Goal: Task Accomplishment & Management: Manage account settings

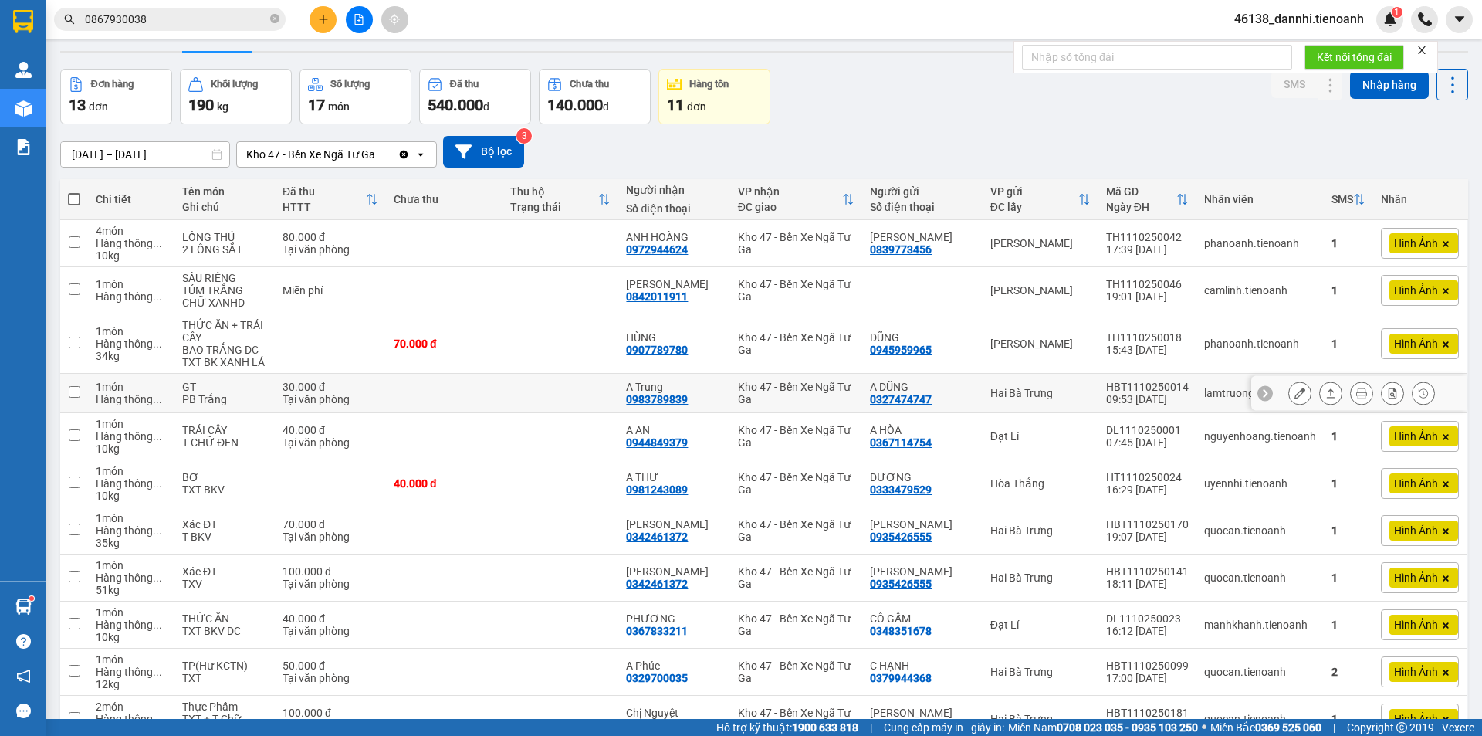
scroll to position [77, 0]
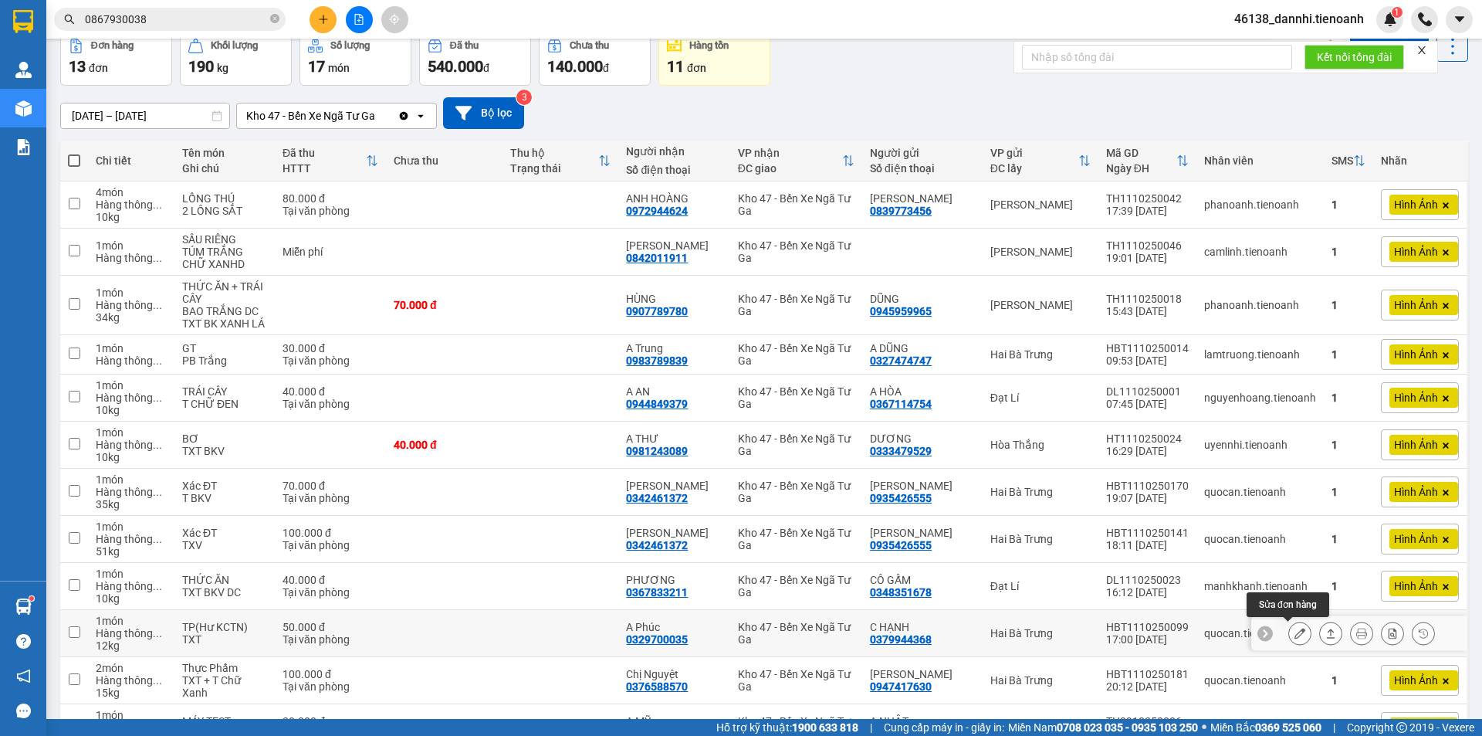
click at [1295, 628] on icon at bounding box center [1300, 633] width 11 height 11
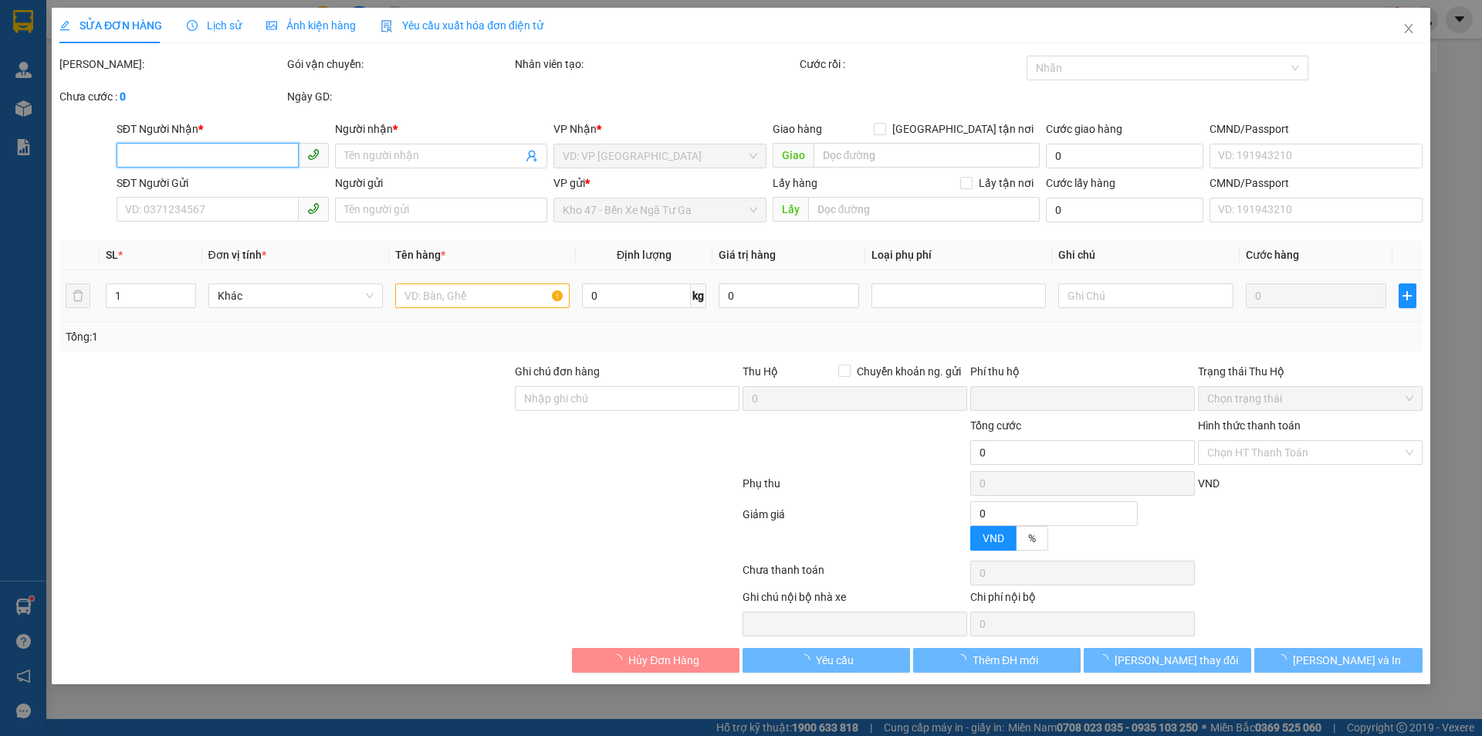
type input "0329700035"
type input "A Phúc"
type input "0379944368"
type input "C HẠNH"
type input "066177001245"
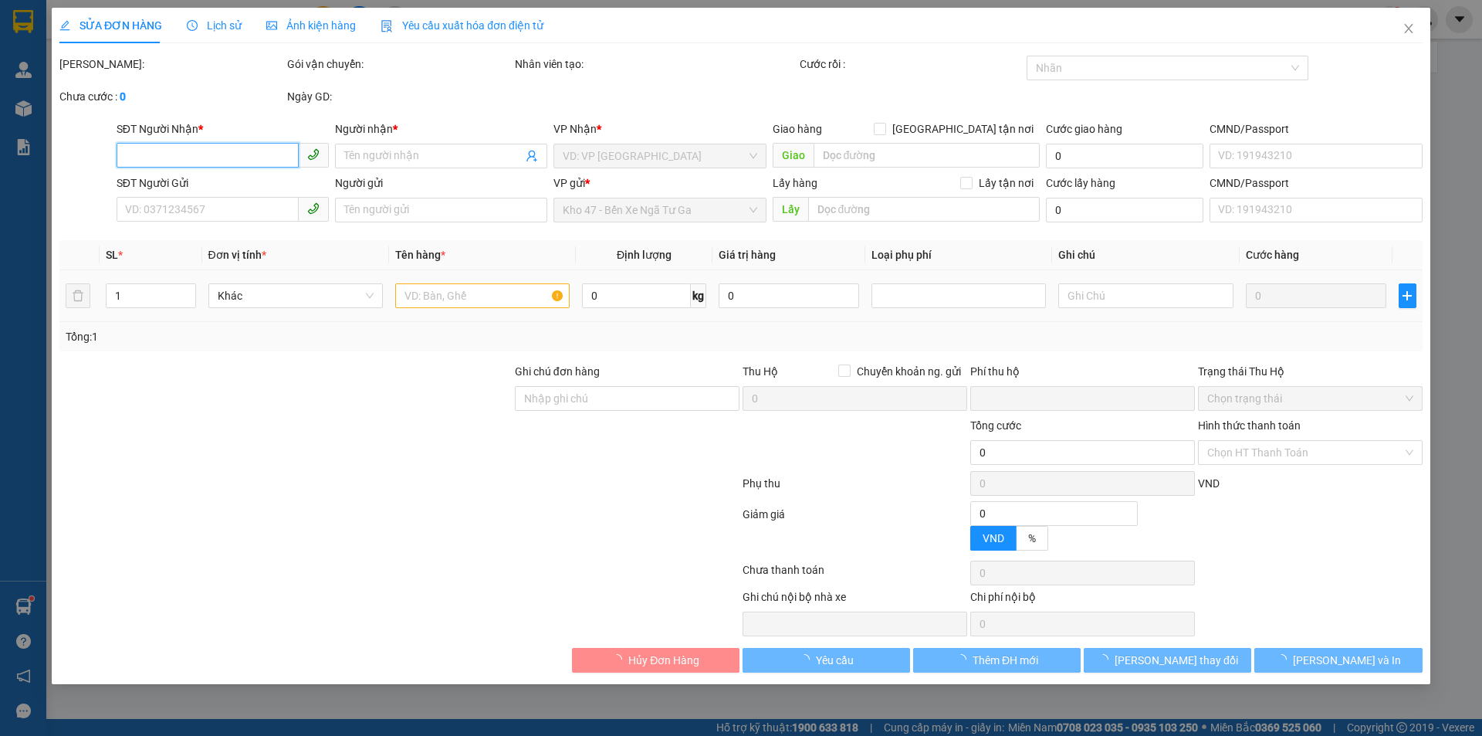
type input "0"
type input "50.000"
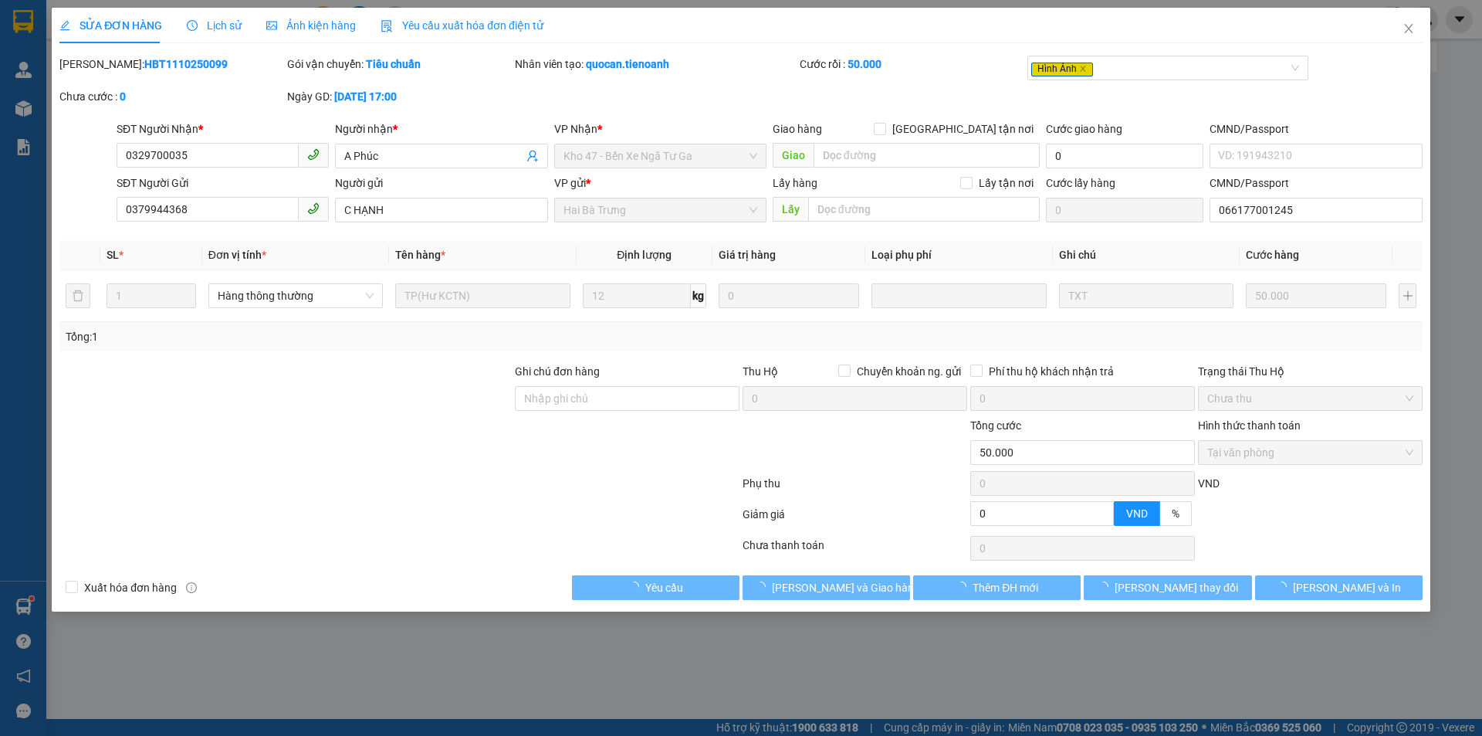
click at [199, 17] on div "Lịch sử" at bounding box center [214, 25] width 55 height 17
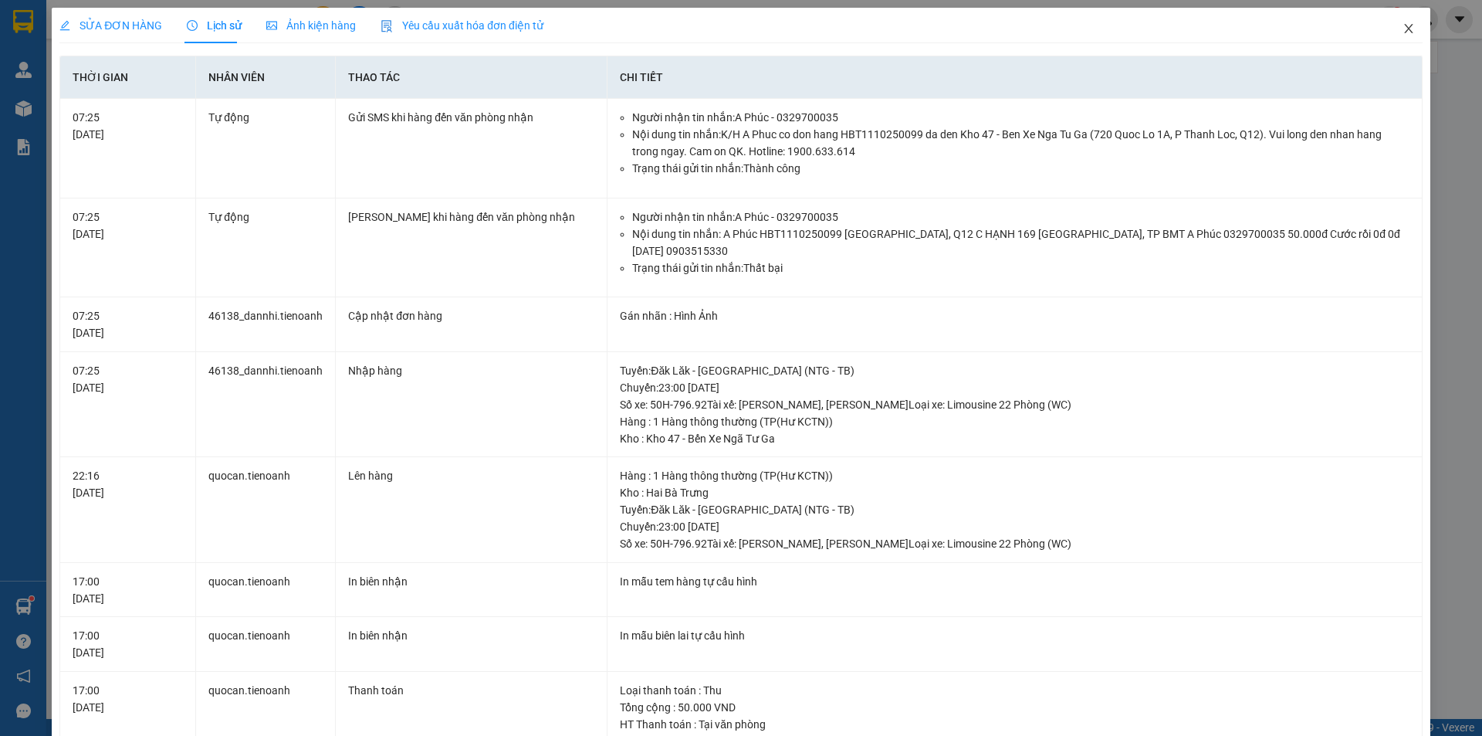
click at [1403, 28] on icon "close" at bounding box center [1409, 28] width 12 height 12
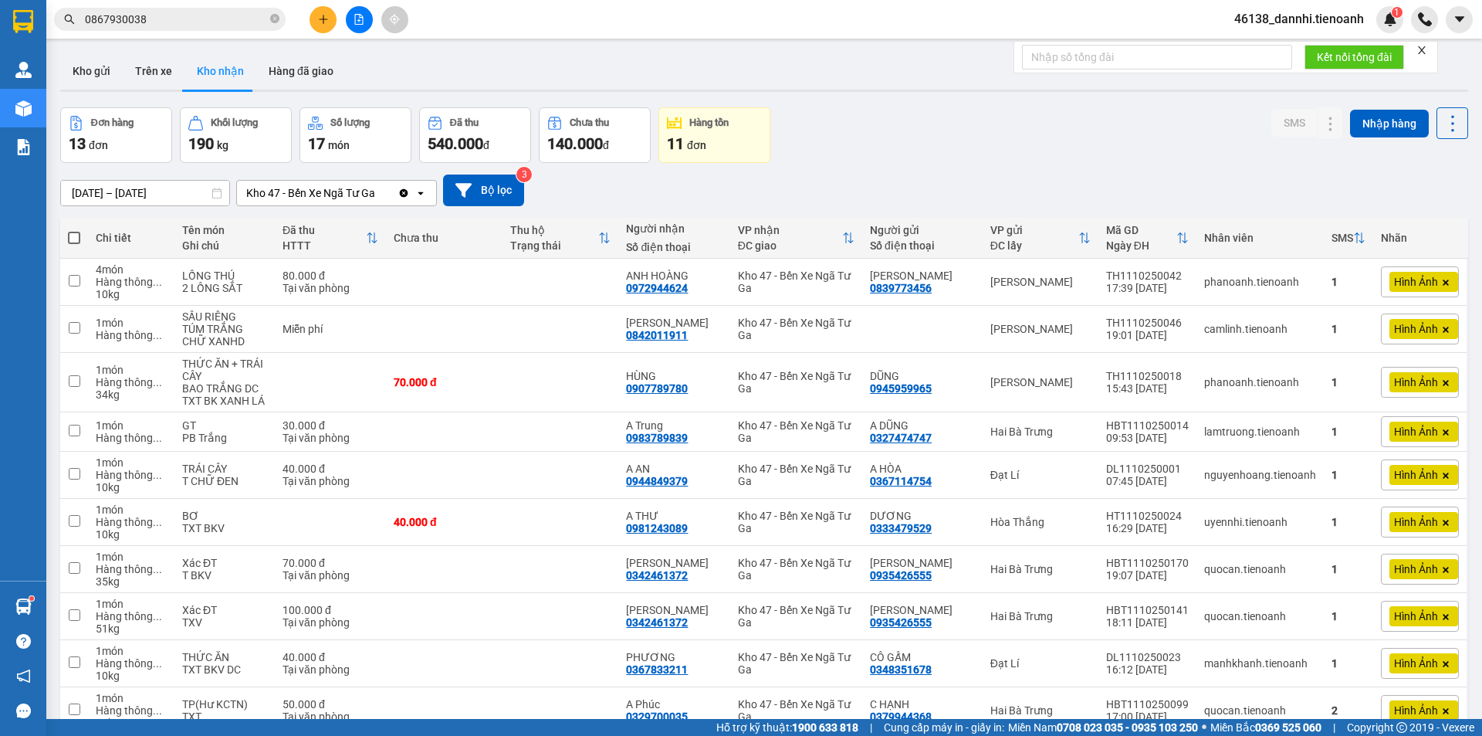
click at [895, 86] on div "Kho gửi Trên xe Kho nhận Hàng đã giao" at bounding box center [764, 72] width 1408 height 41
